Goal: Navigation & Orientation: Find specific page/section

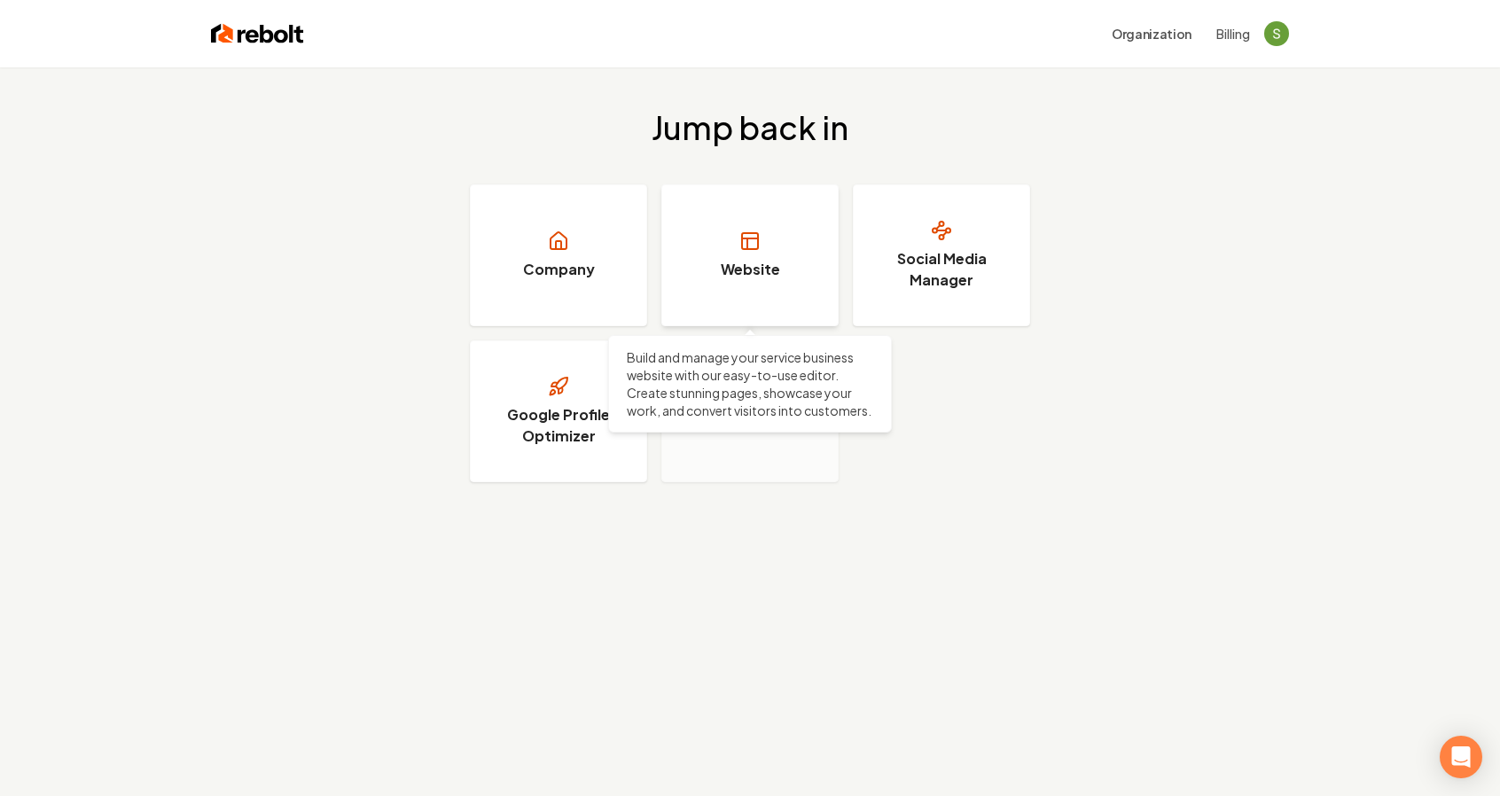
click at [772, 274] on h3 "Website" at bounding box center [750, 269] width 59 height 21
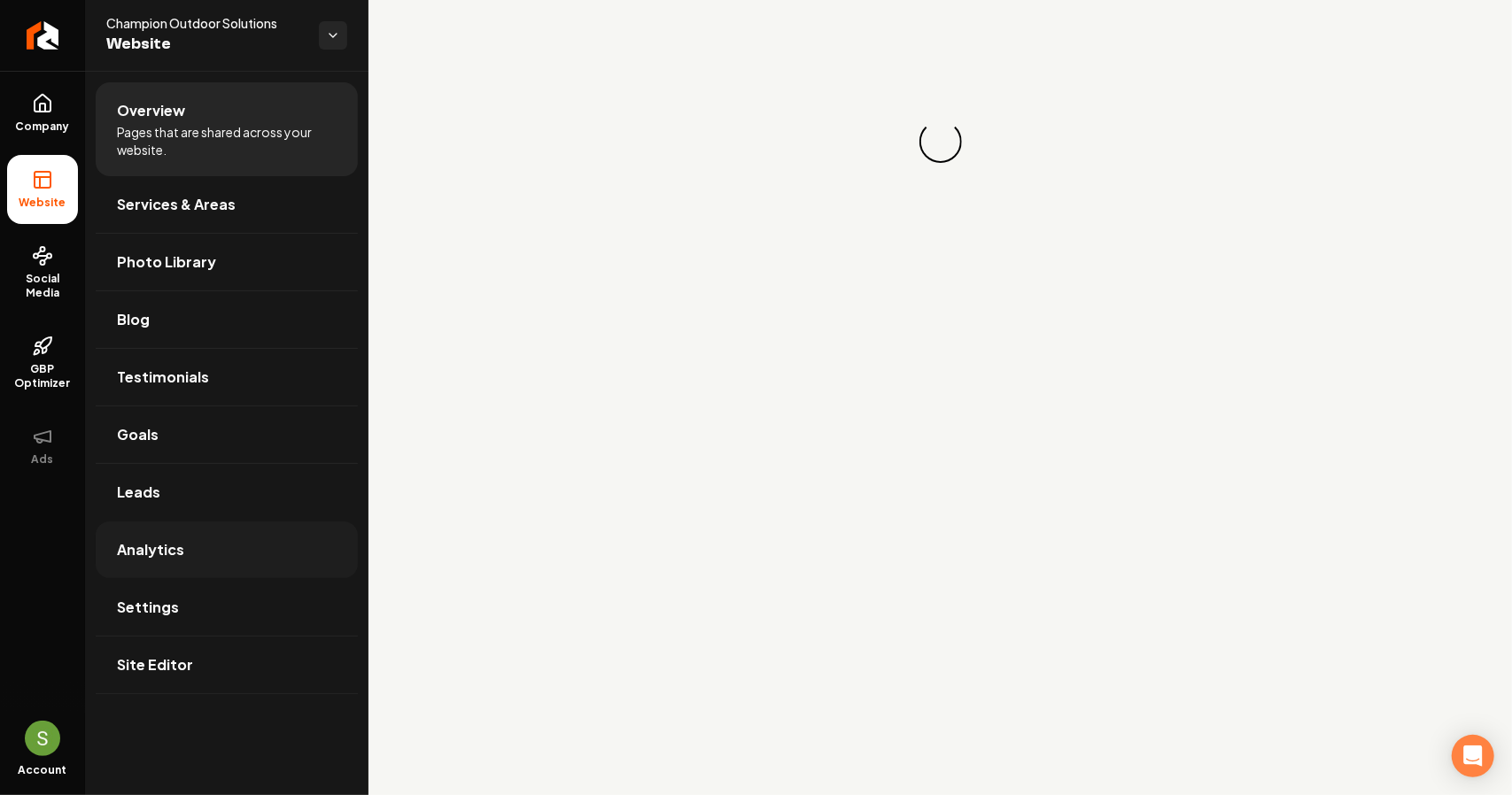
click at [138, 551] on span "Analytics" at bounding box center [150, 549] width 67 height 21
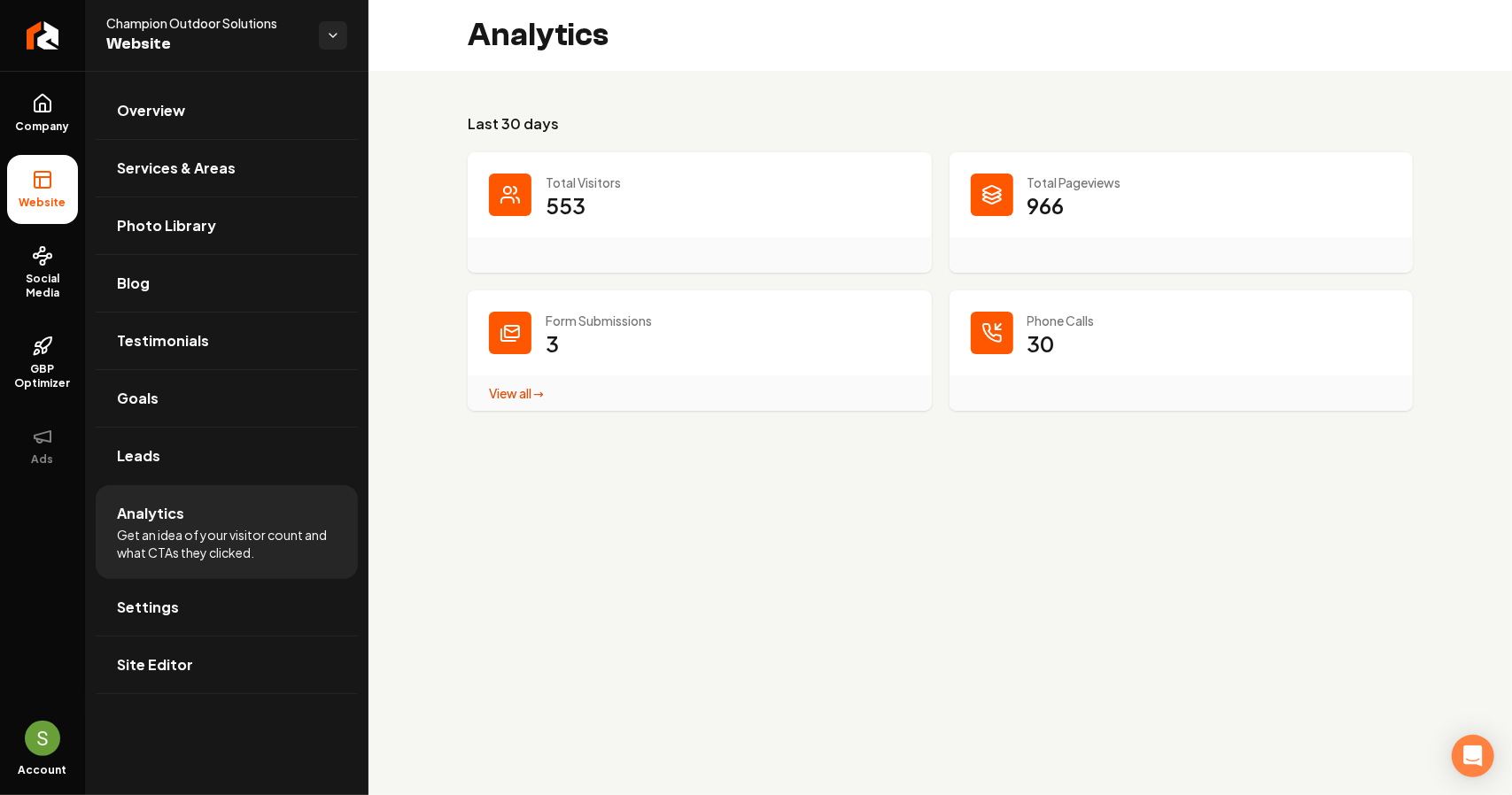
click at [1039, 338] on p "30" at bounding box center [1041, 344] width 27 height 28
click at [161, 110] on span "Overview" at bounding box center [151, 110] width 68 height 21
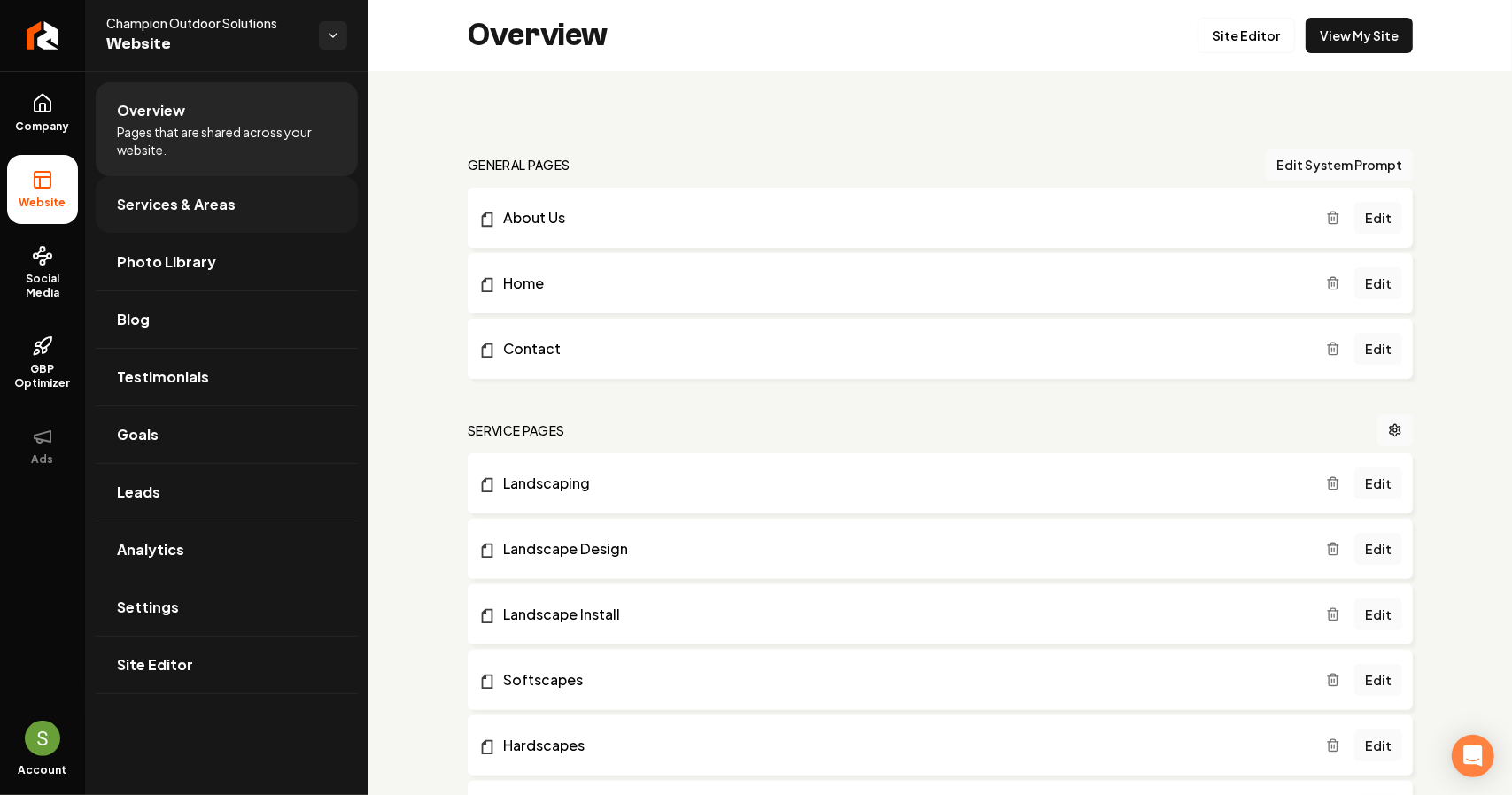
click at [140, 212] on span "Services & Areas" at bounding box center [176, 204] width 119 height 21
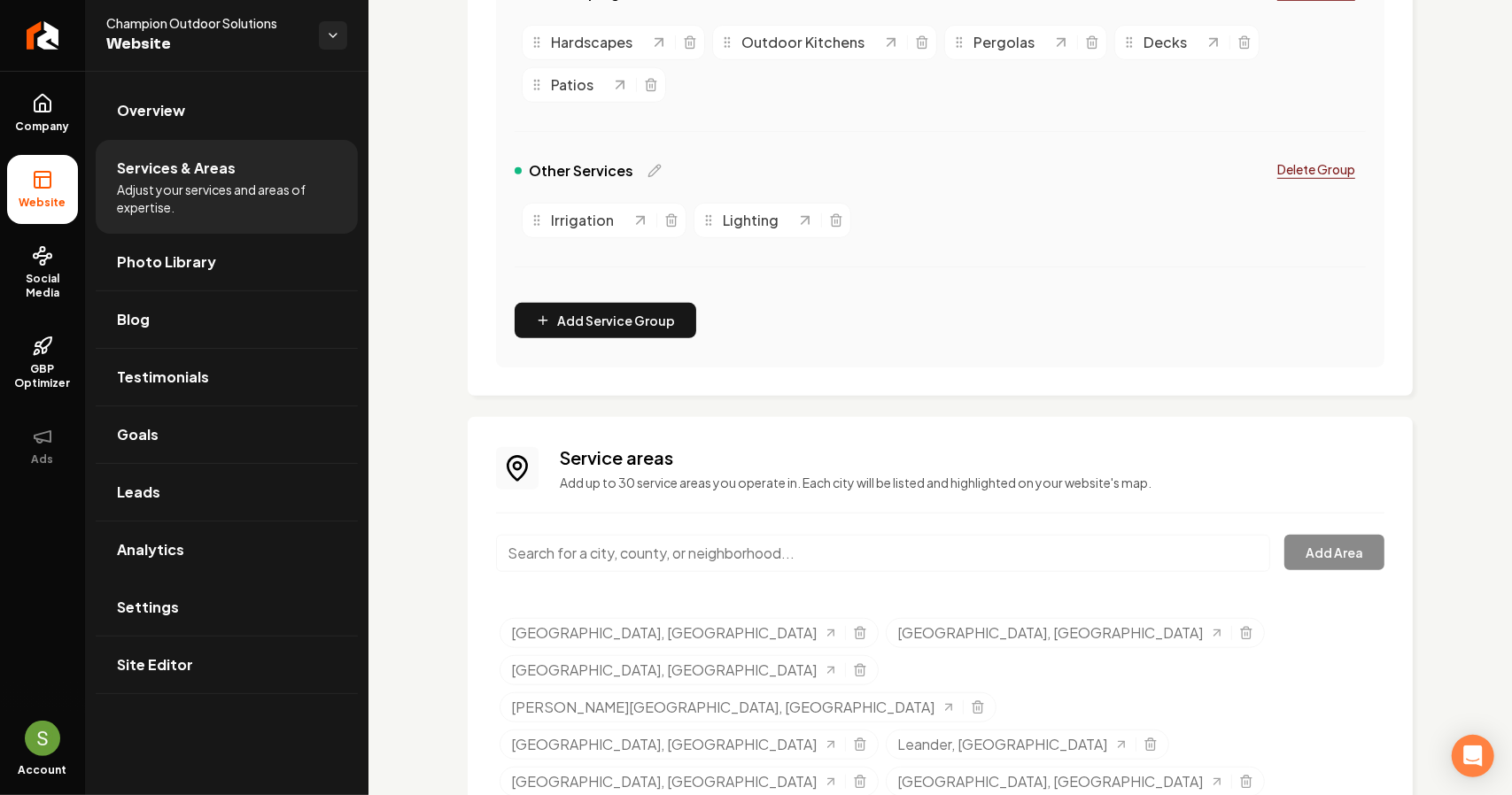
scroll to position [652, 0]
click at [136, 498] on span "Leads" at bounding box center [138, 491] width 43 height 21
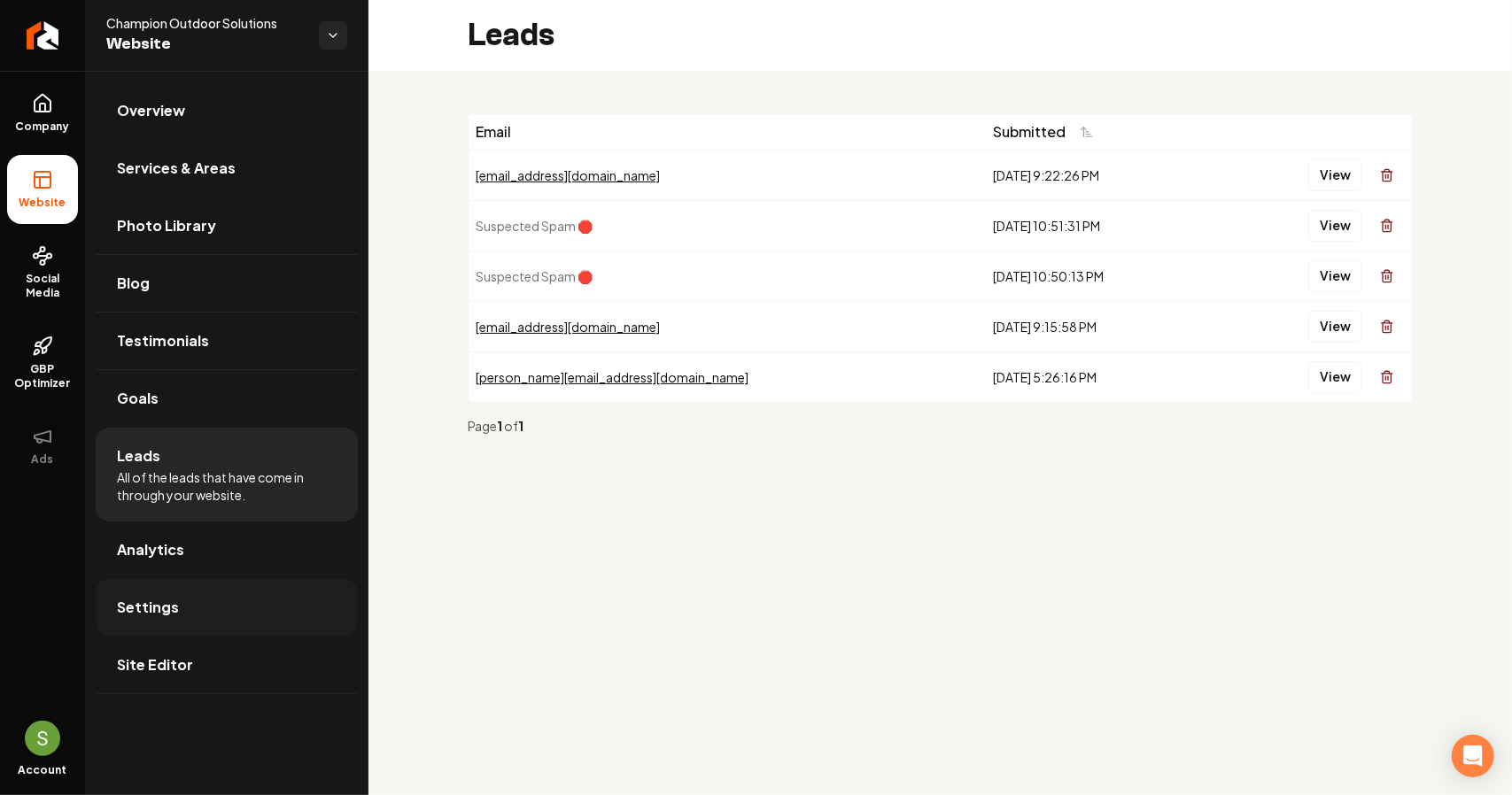
click at [213, 601] on link "Settings" at bounding box center [227, 607] width 262 height 57
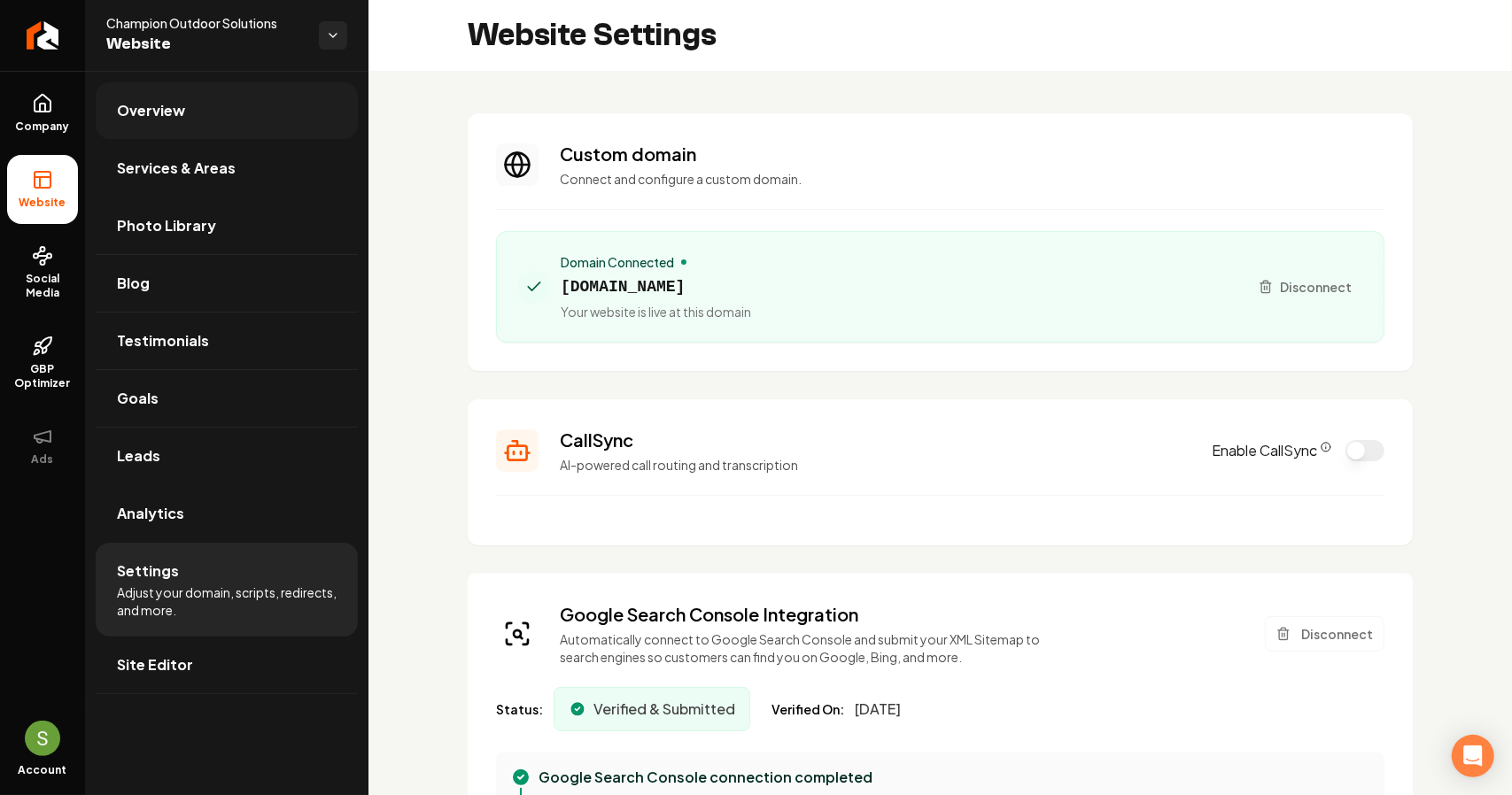
click at [192, 98] on link "Overview" at bounding box center [227, 110] width 262 height 57
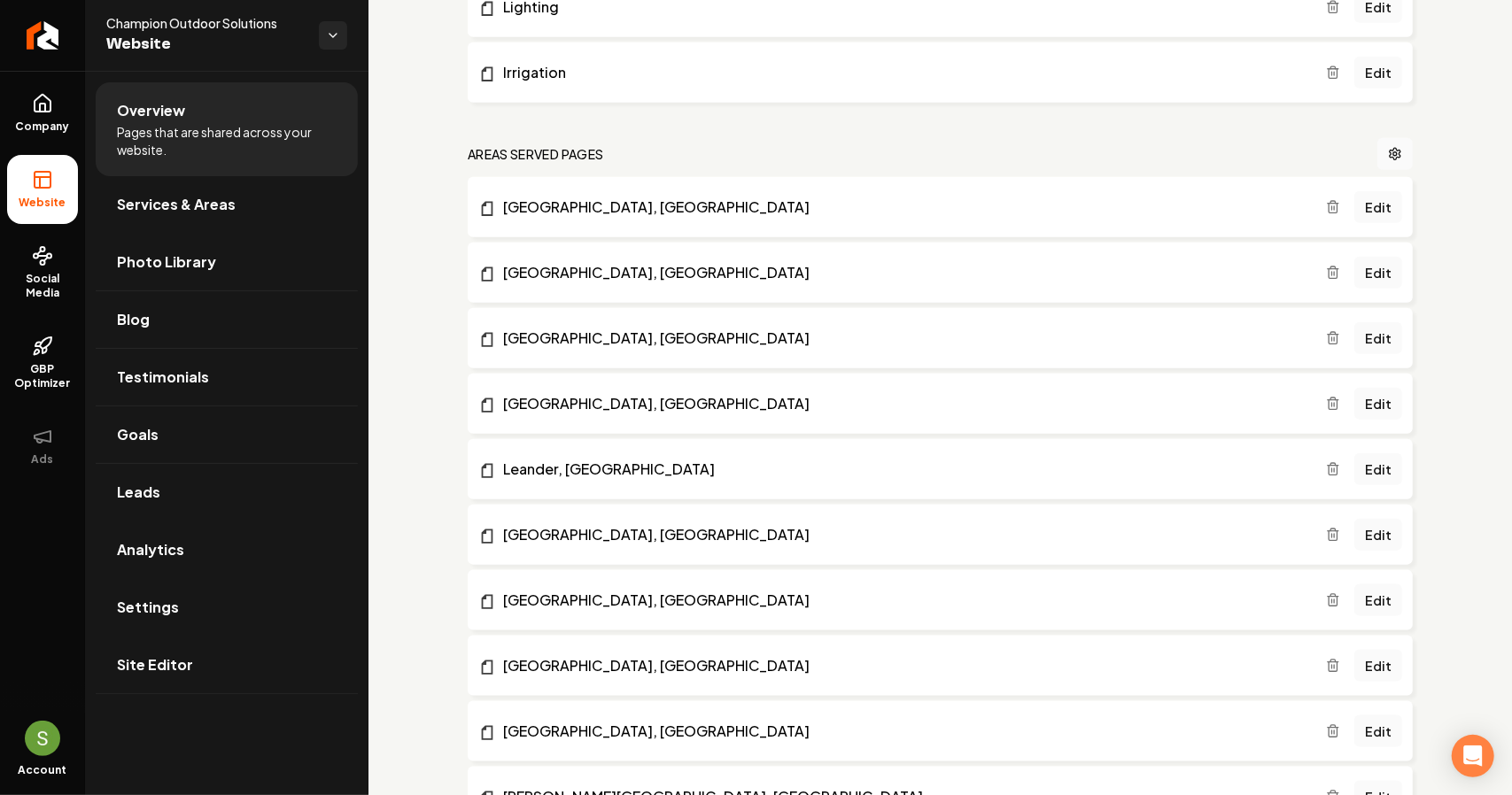
scroll to position [1383, 0]
